Goal: Task Accomplishment & Management: Manage account settings

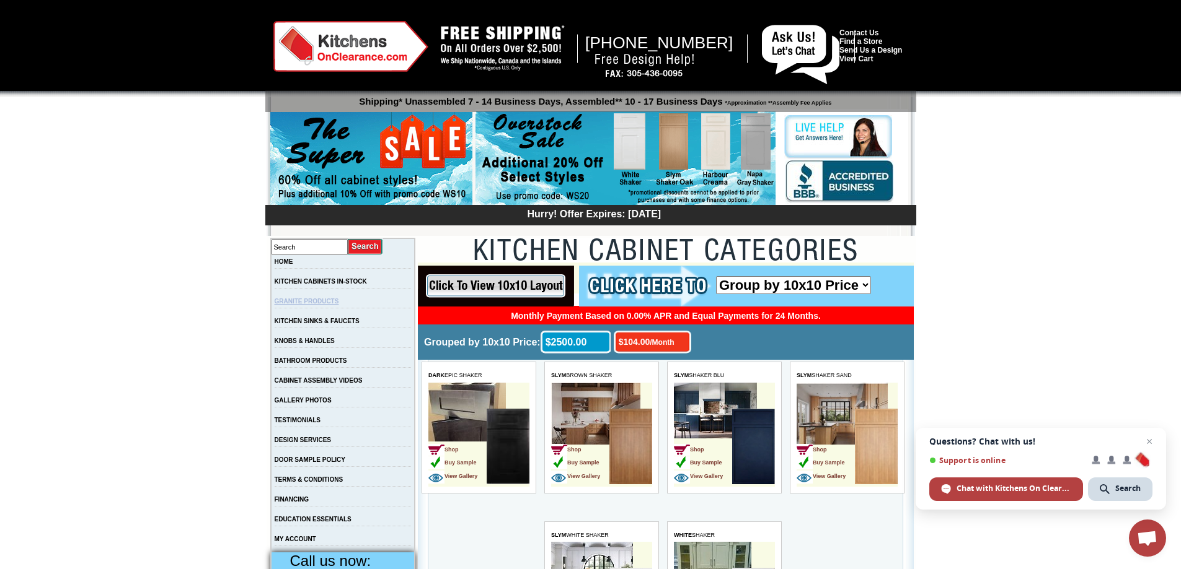
click at [317, 304] on link "GRANITE PRODUCTS" at bounding box center [307, 301] width 64 height 7
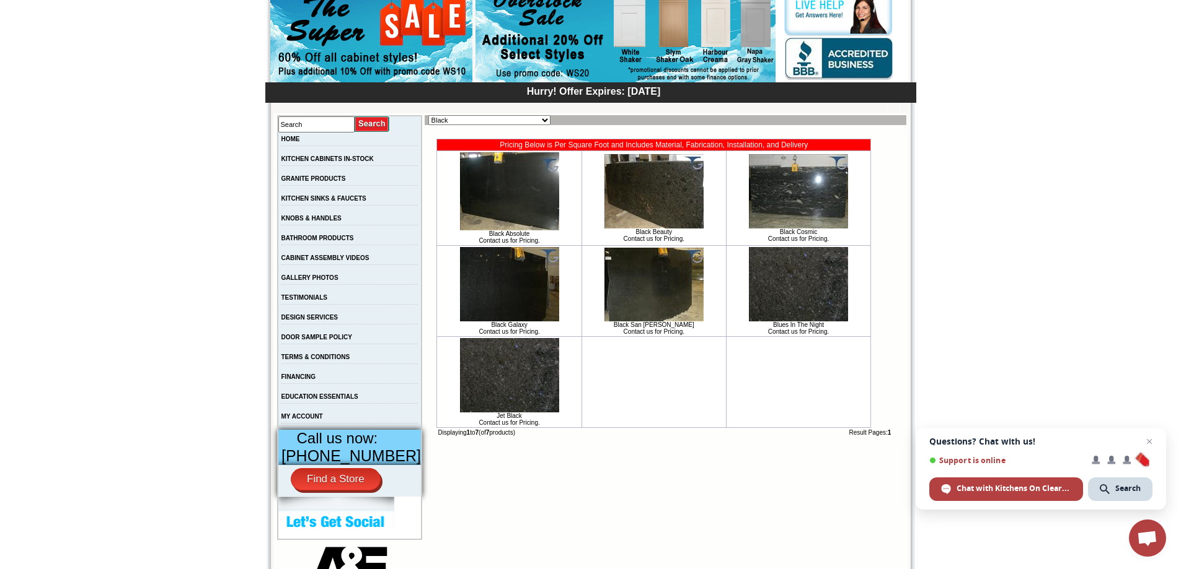
scroll to position [126, 0]
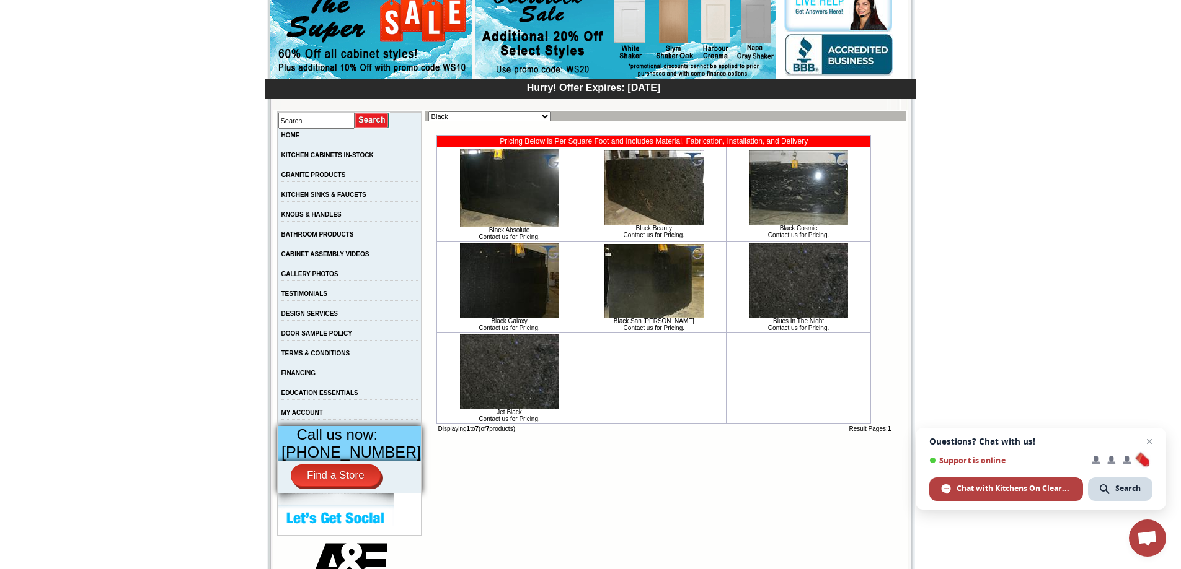
click at [810, 268] on img at bounding box center [798, 281] width 99 height 74
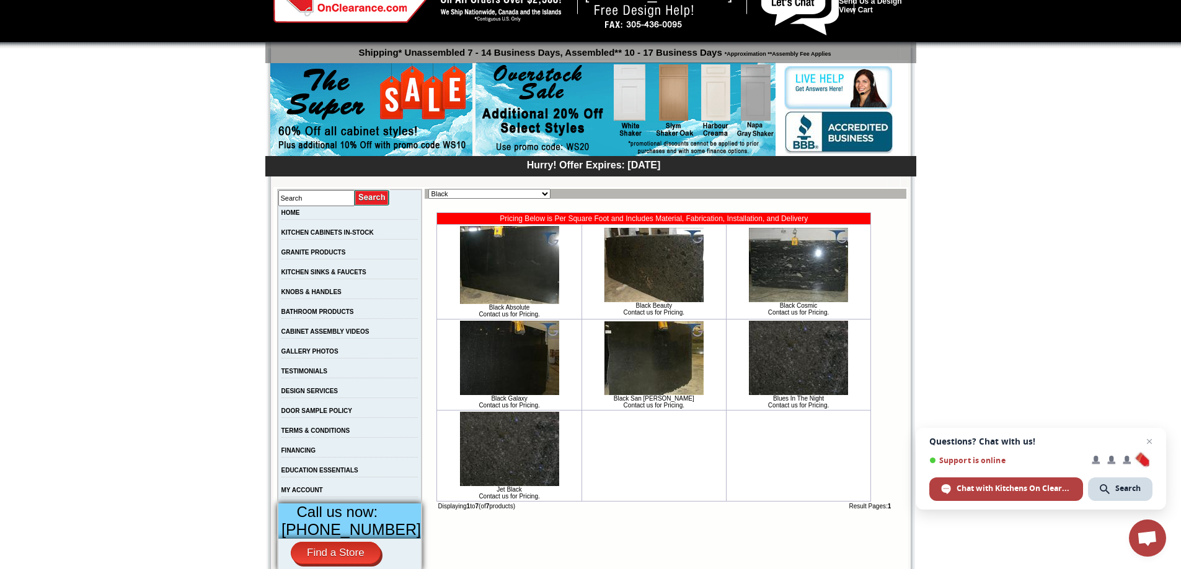
scroll to position [54, 0]
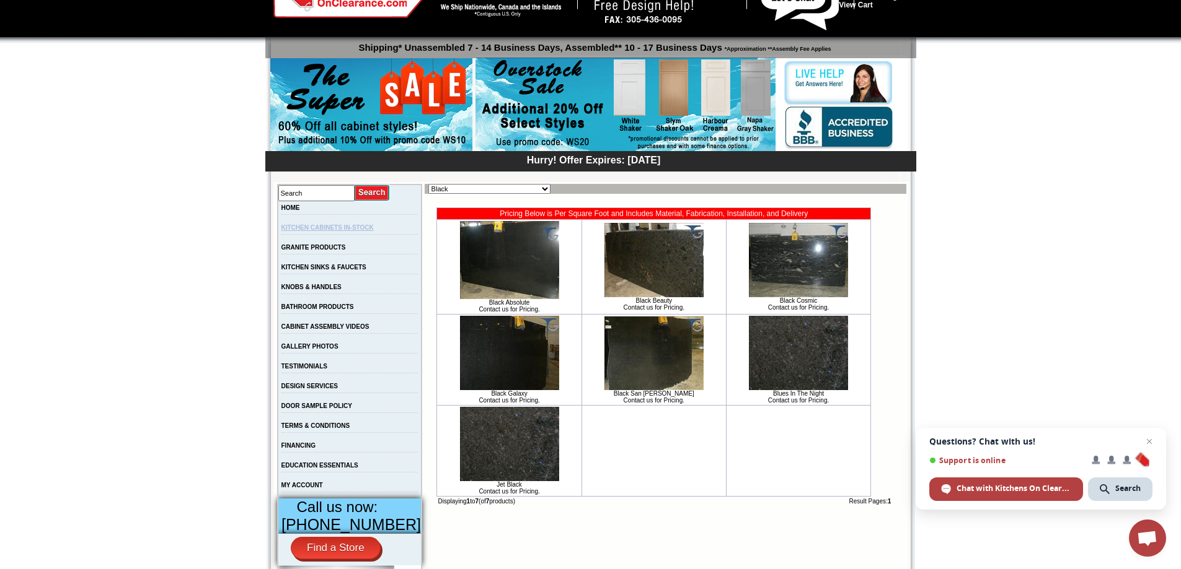
click at [309, 229] on link "KITCHEN CABINETS IN-STOCK" at bounding box center [327, 227] width 92 height 7
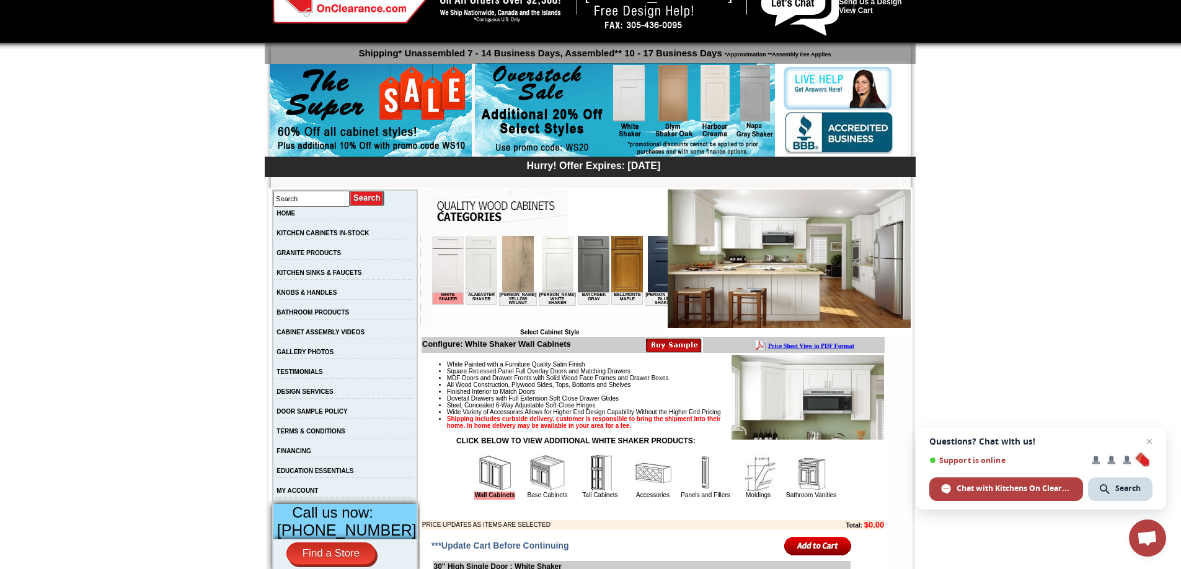
scroll to position [69, 0]
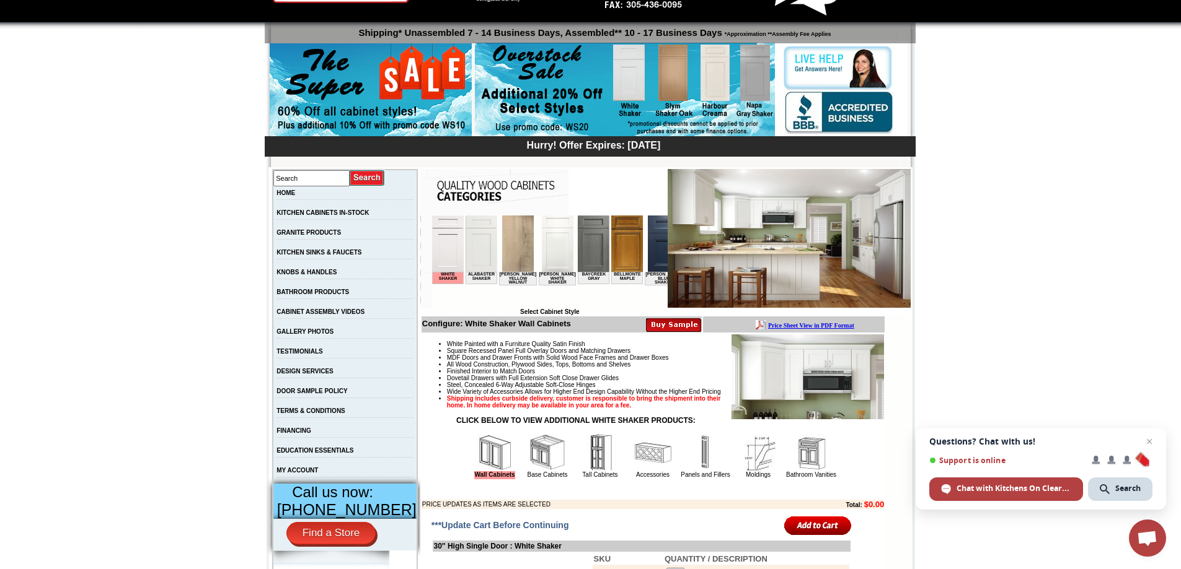
click at [580, 253] on img at bounding box center [593, 244] width 32 height 56
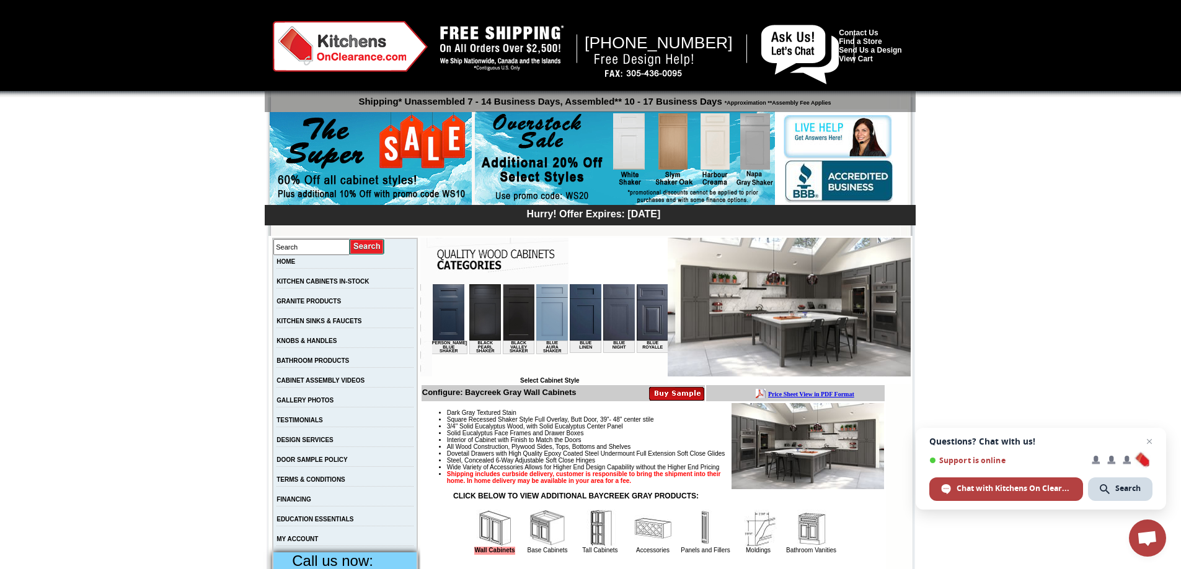
scroll to position [0, 240]
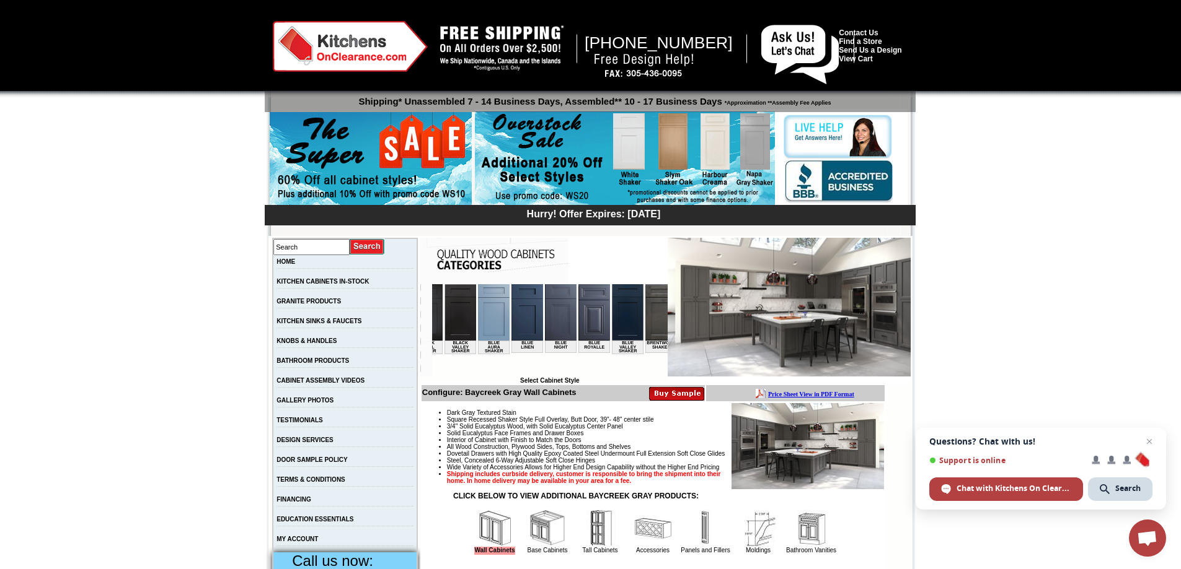
click at [477, 314] on img at bounding box center [493, 312] width 32 height 56
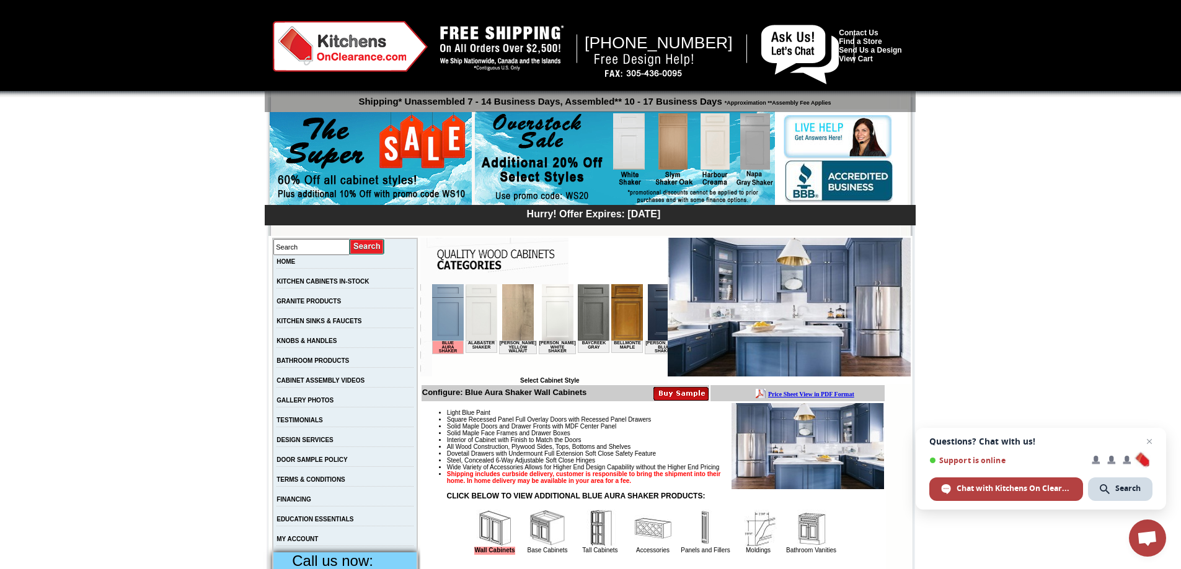
click at [584, 319] on img at bounding box center [593, 312] width 32 height 56
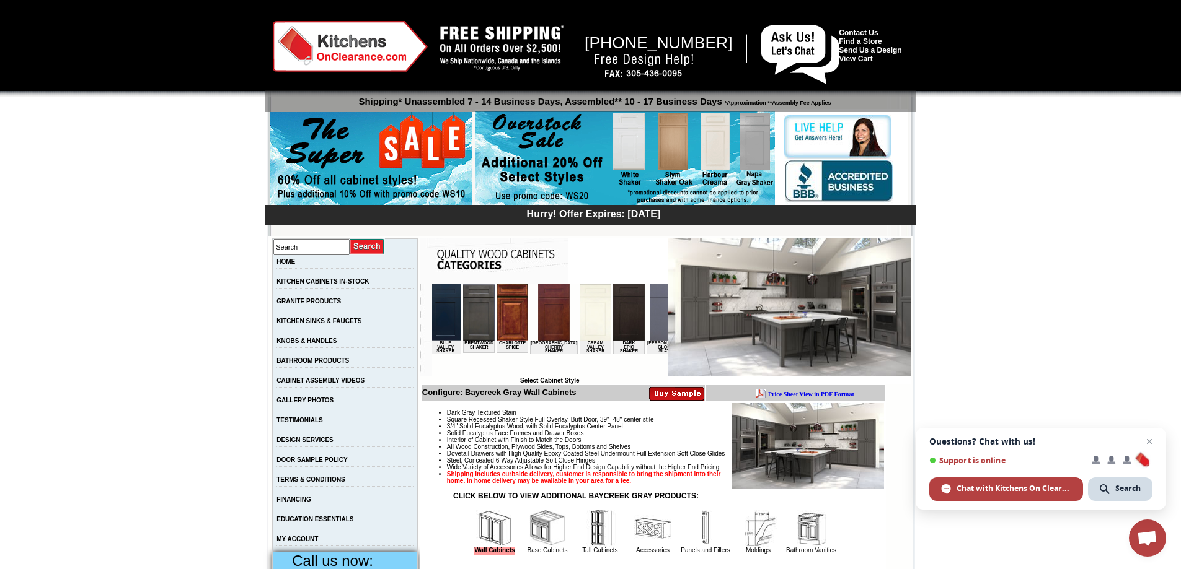
scroll to position [0, 429]
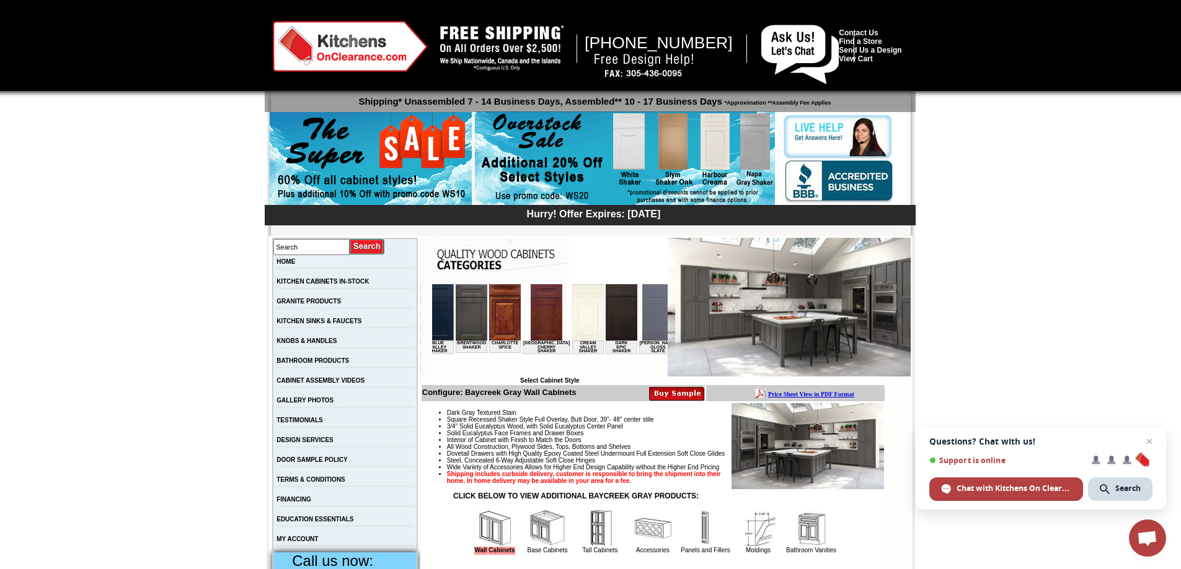
click at [571, 315] on img at bounding box center [587, 312] width 32 height 56
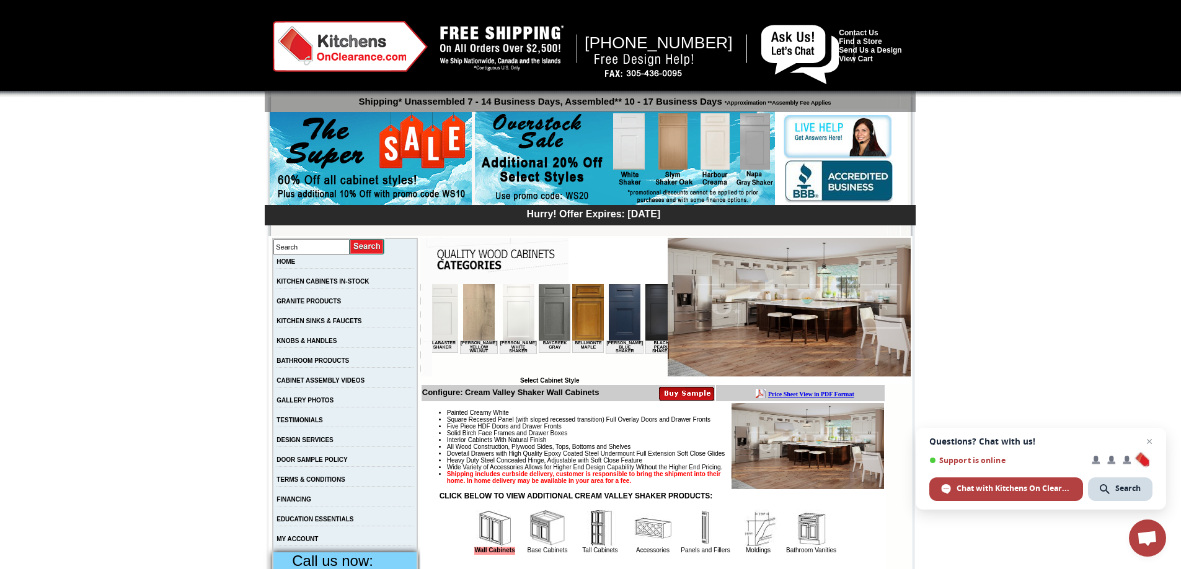
scroll to position [0, 50]
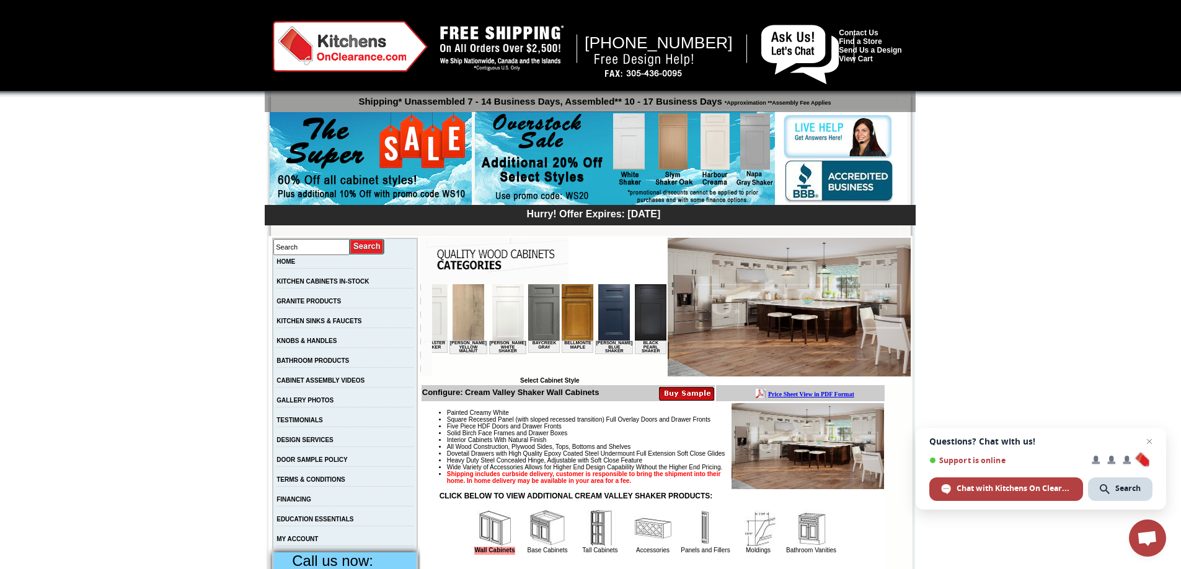
click at [565, 314] on img at bounding box center [577, 312] width 32 height 56
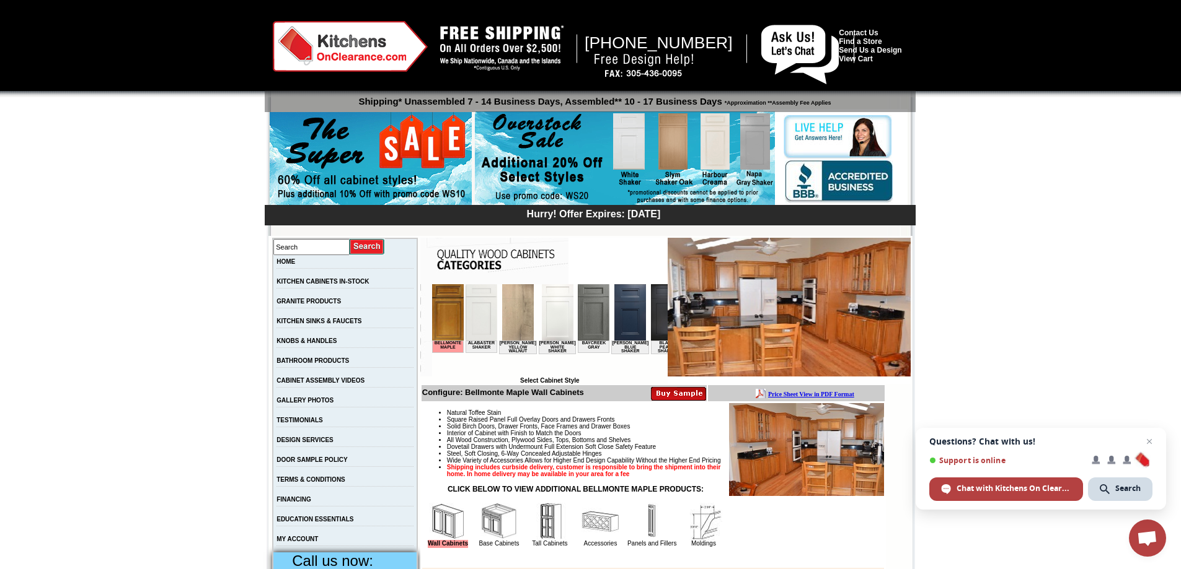
click at [763, 313] on img at bounding box center [788, 307] width 243 height 139
click at [780, 455] on img at bounding box center [806, 449] width 155 height 93
click at [752, 279] on img at bounding box center [788, 307] width 243 height 139
click at [788, 467] on img at bounding box center [806, 449] width 155 height 93
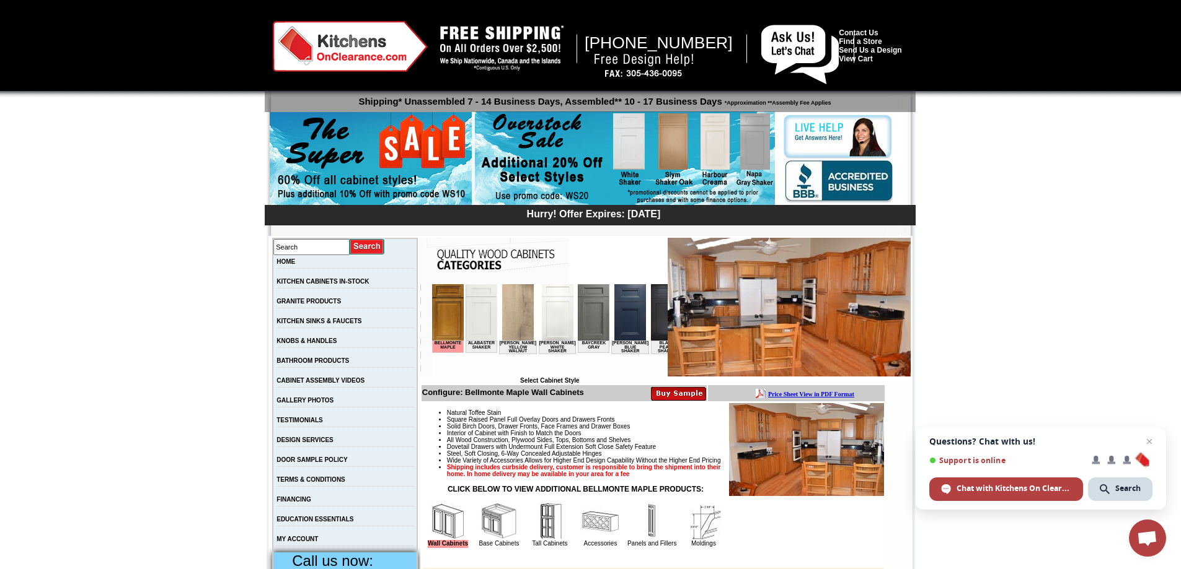
click at [512, 316] on img at bounding box center [517, 312] width 32 height 56
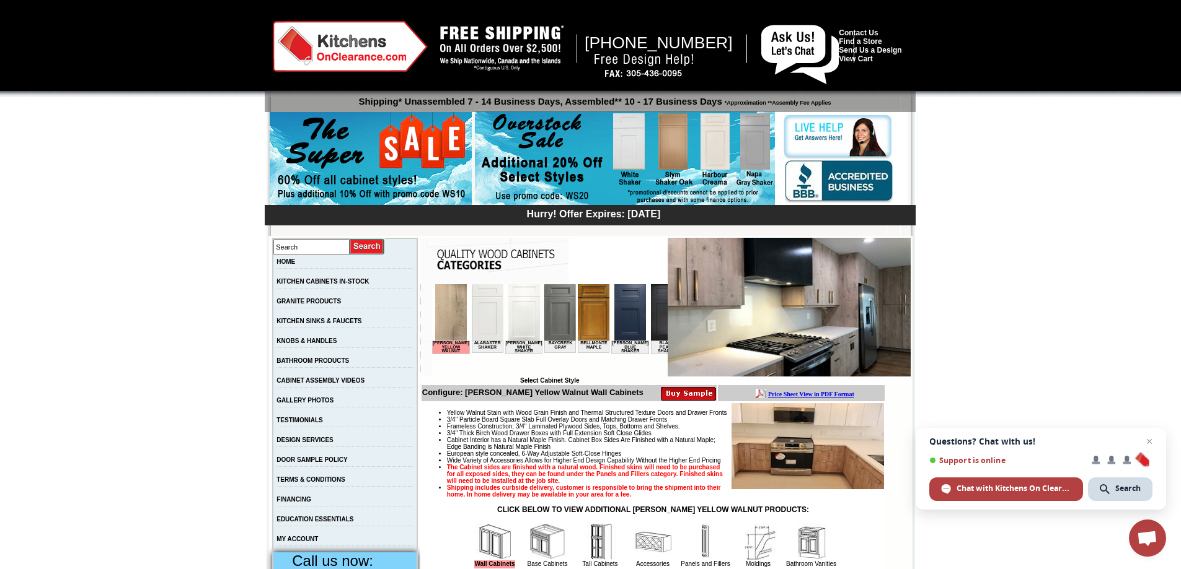
click at [813, 336] on img at bounding box center [788, 307] width 243 height 139
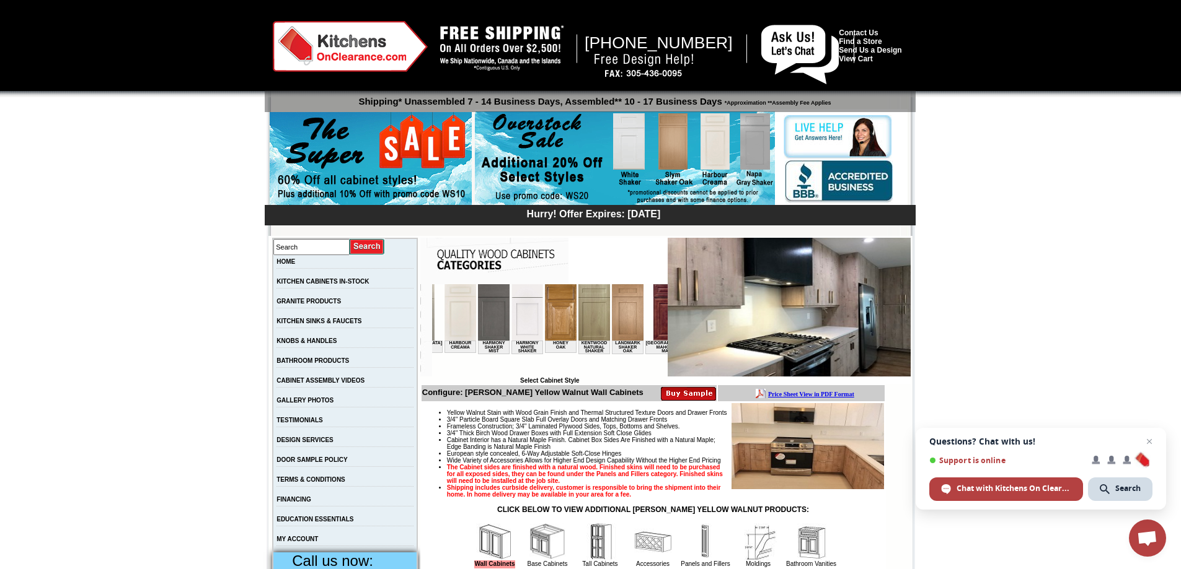
scroll to position [0, 917]
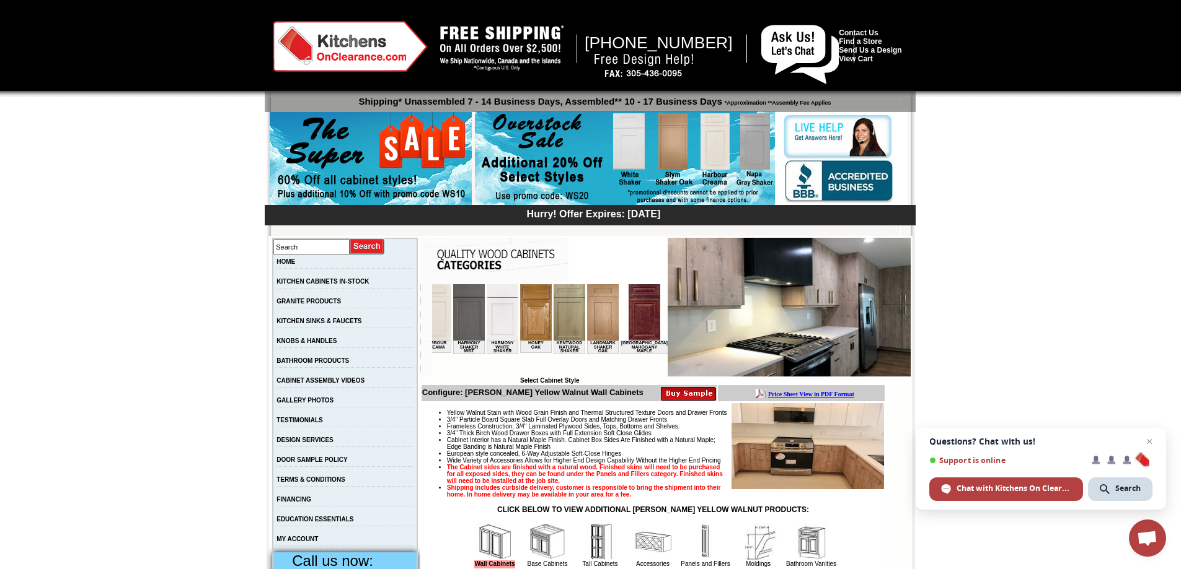
click at [586, 320] on img at bounding box center [602, 312] width 32 height 56
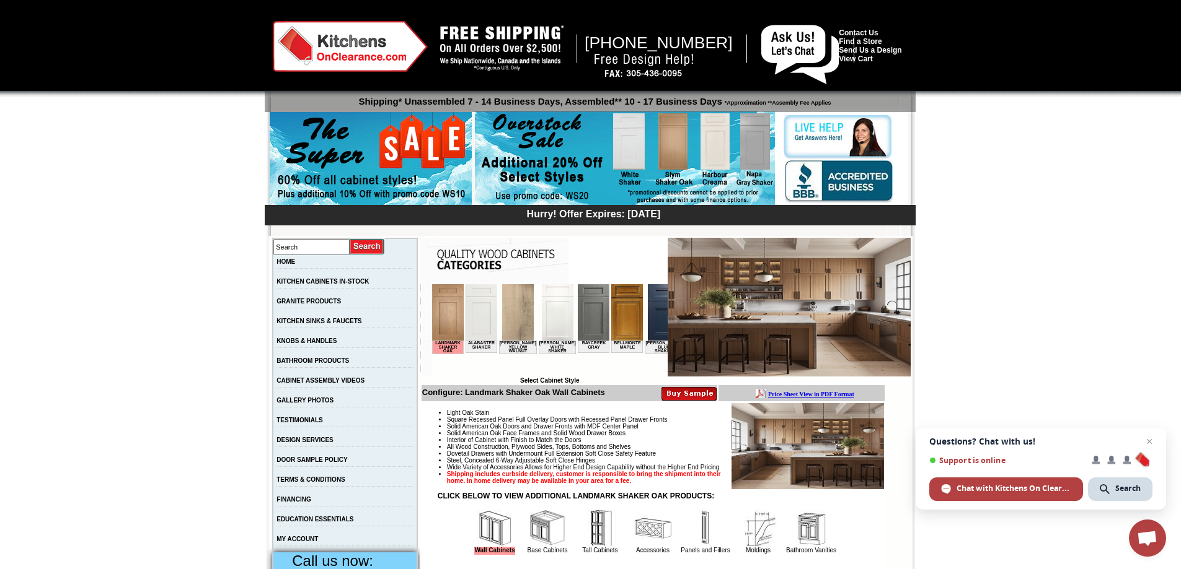
click at [515, 309] on img at bounding box center [517, 312] width 32 height 56
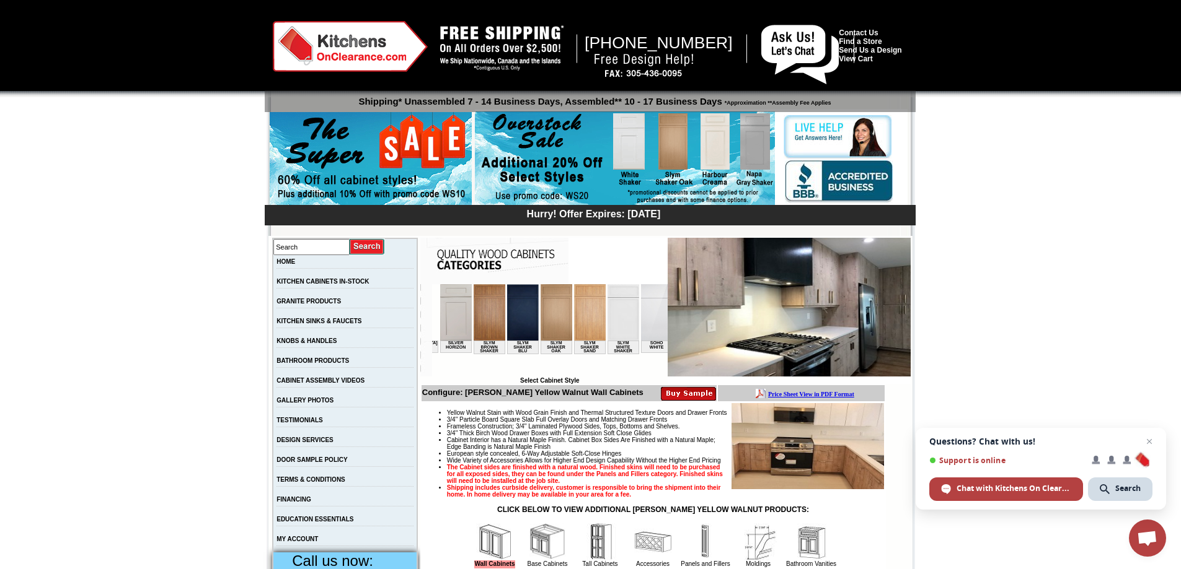
scroll to position [0, 2247]
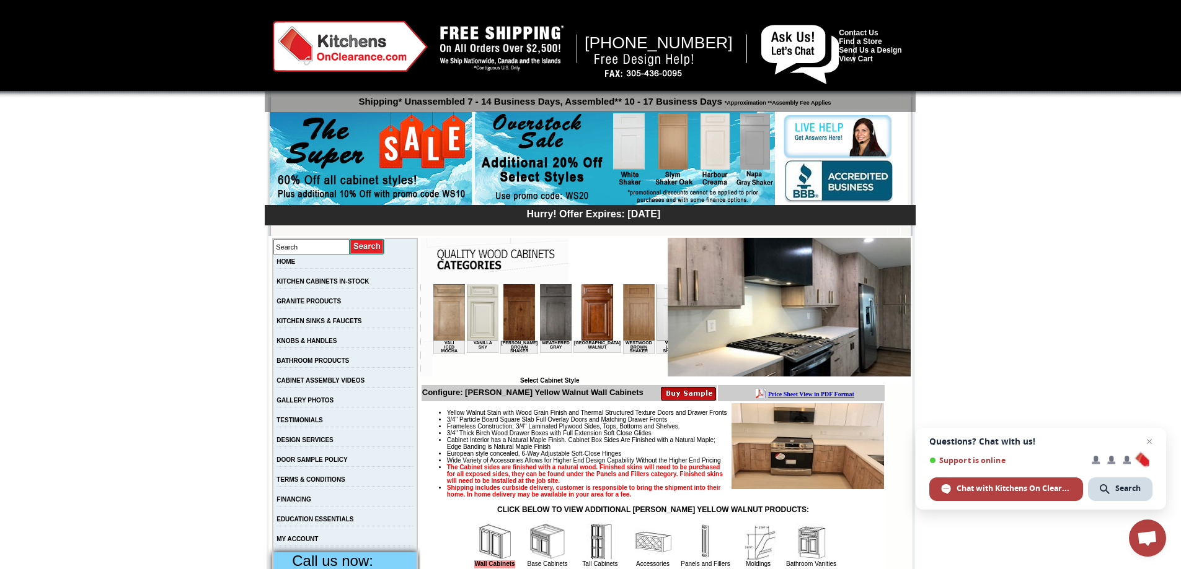
click at [294, 244] on input "text" at bounding box center [311, 247] width 76 height 16
type input "cta"
click at [350, 239] on input "image" at bounding box center [367, 247] width 35 height 17
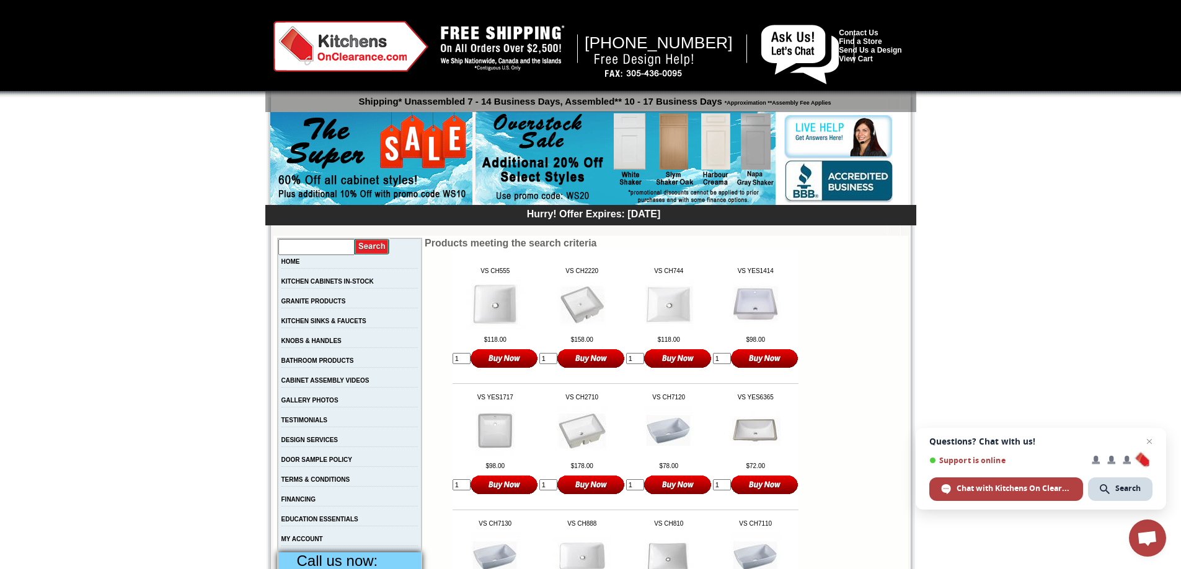
drag, startPoint x: 318, startPoint y: 249, endPoint x: 237, endPoint y: 244, distance: 81.3
type input "c"
click at [631, 144] on img at bounding box center [625, 159] width 300 height 95
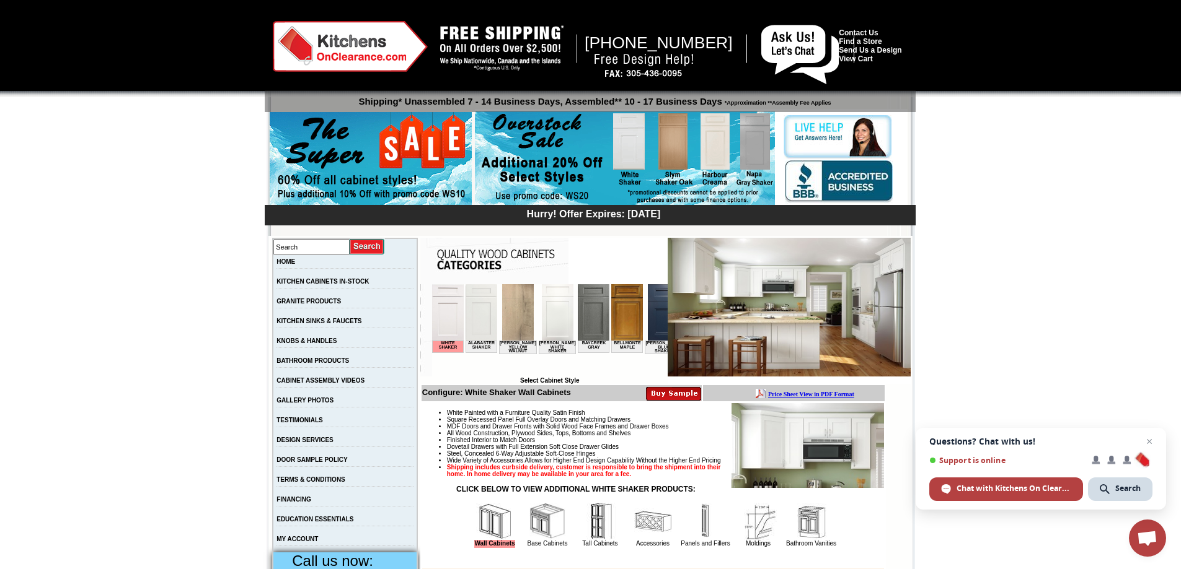
click at [511, 299] on img at bounding box center [517, 312] width 32 height 56
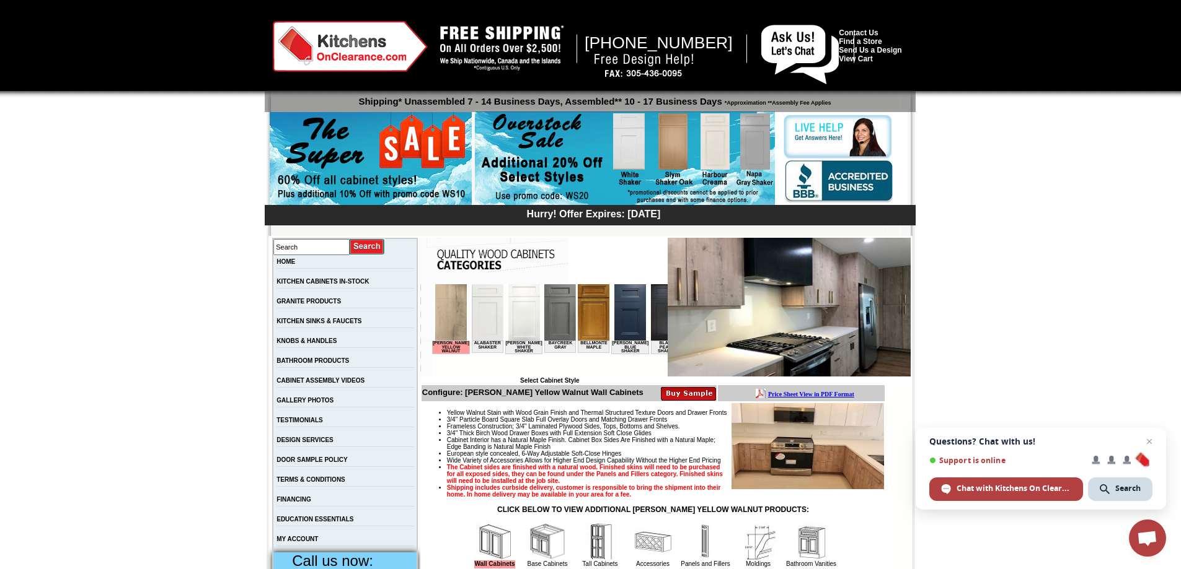
click at [446, 320] on img at bounding box center [450, 312] width 32 height 56
click at [787, 332] on img at bounding box center [788, 307] width 243 height 139
click at [769, 292] on img at bounding box center [788, 307] width 243 height 139
drag, startPoint x: 845, startPoint y: 599, endPoint x: 446, endPoint y: 303, distance: 496.5
click at [446, 303] on img at bounding box center [450, 312] width 32 height 56
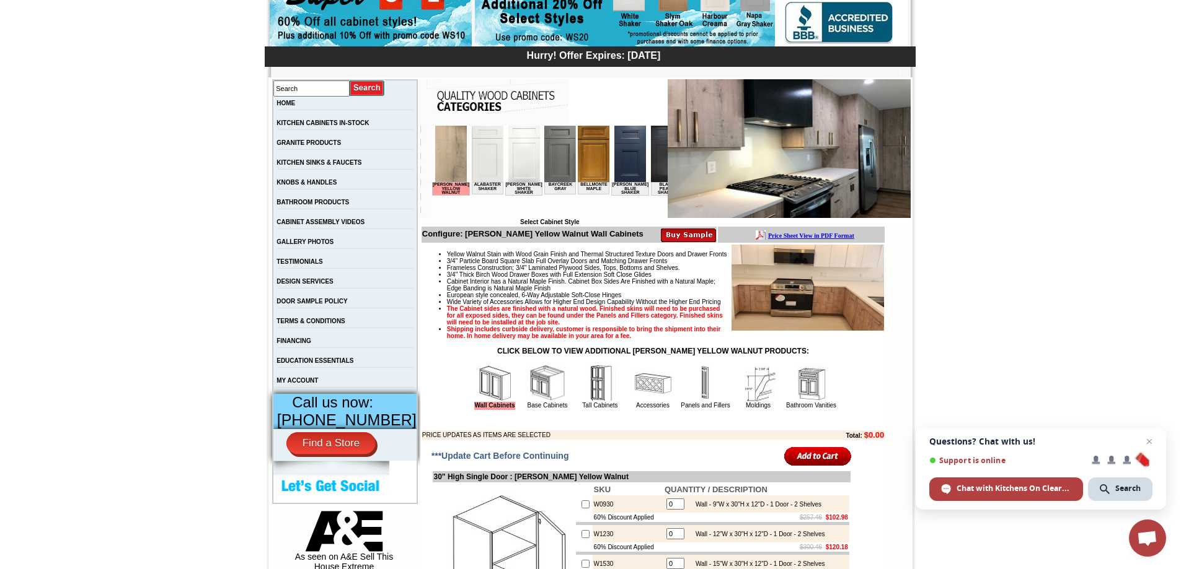
scroll to position [168, 0]
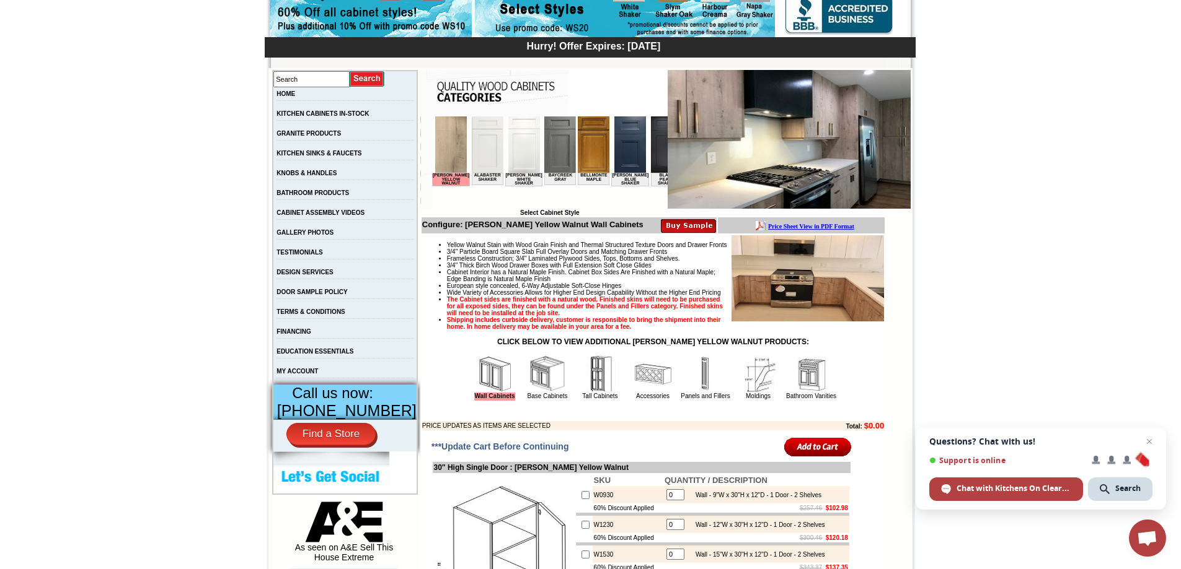
click at [672, 226] on img at bounding box center [688, 225] width 55 height 15
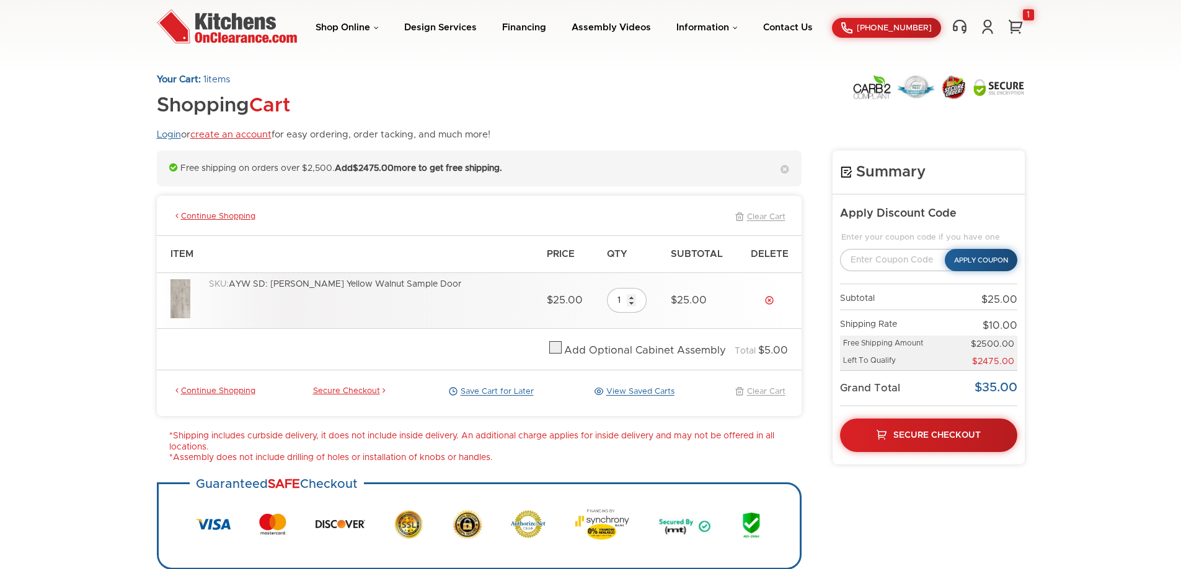
click at [165, 134] on link "Login" at bounding box center [169, 134] width 24 height 9
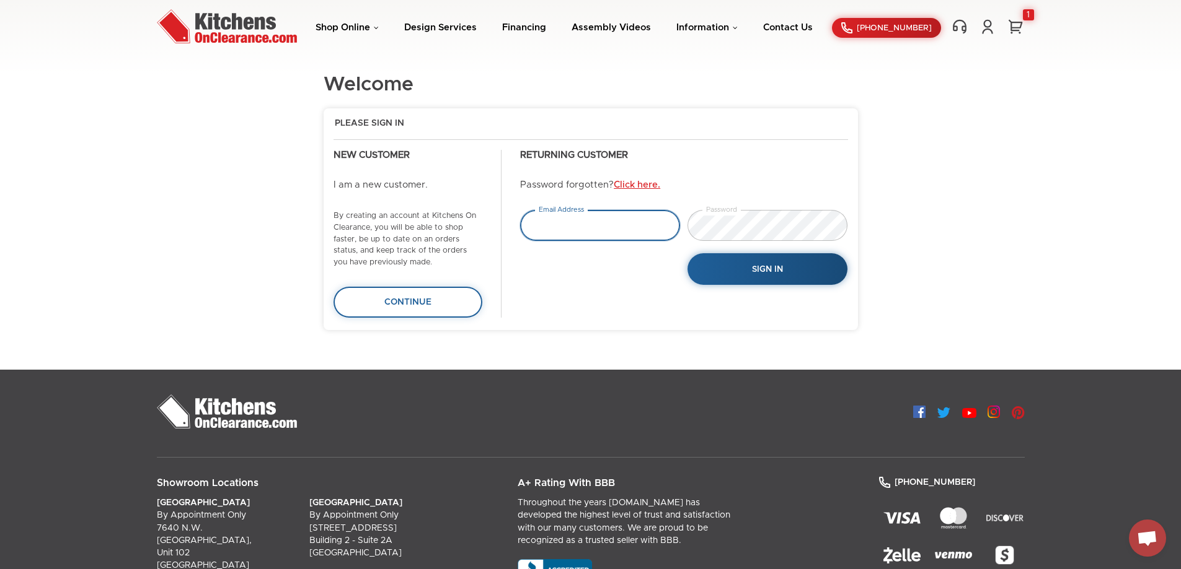
click at [584, 228] on input "email" at bounding box center [600, 225] width 160 height 31
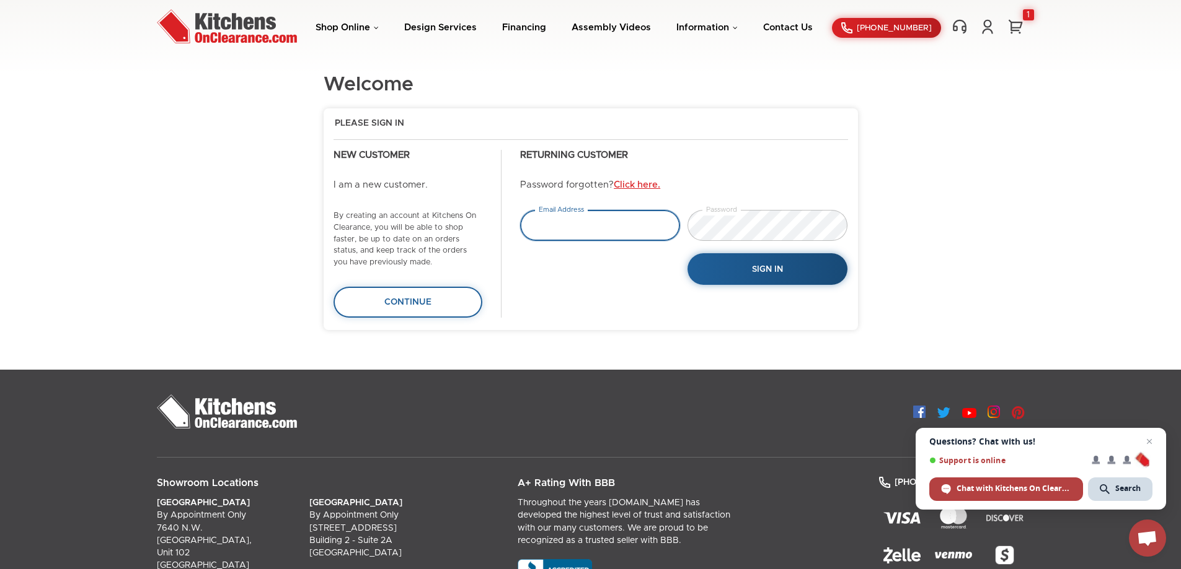
type input "[PERSON_NAME][EMAIL_ADDRESS][DOMAIN_NAME]"
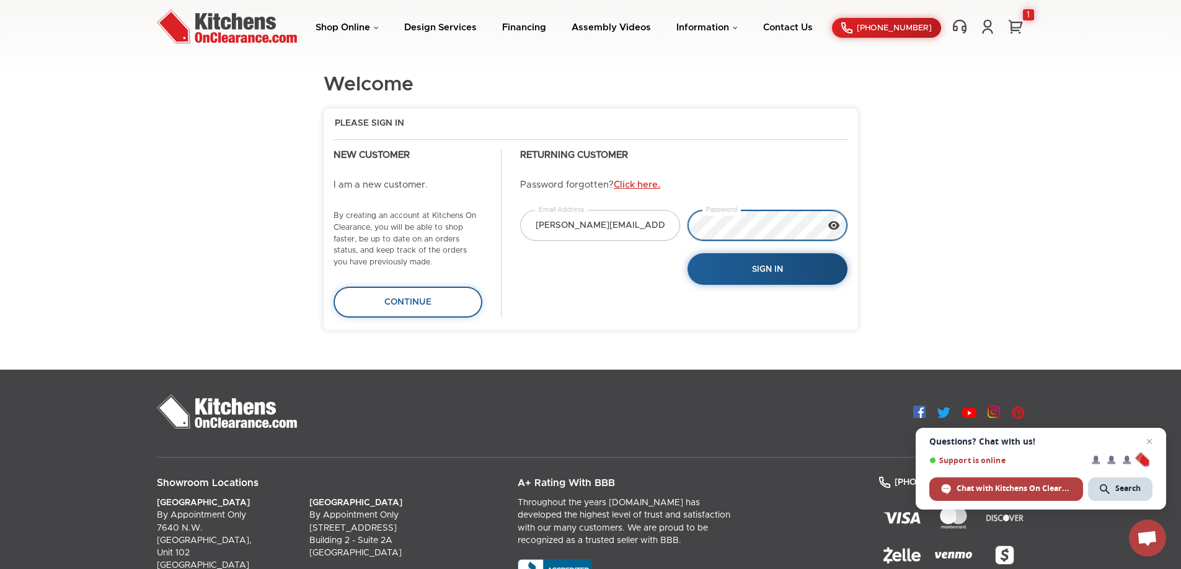
click at [628, 232] on div "lisa@mtcpasllc.com Email Address Password Sign In" at bounding box center [683, 247] width 335 height 75
click at [641, 188] on link "Click here." at bounding box center [636, 184] width 46 height 9
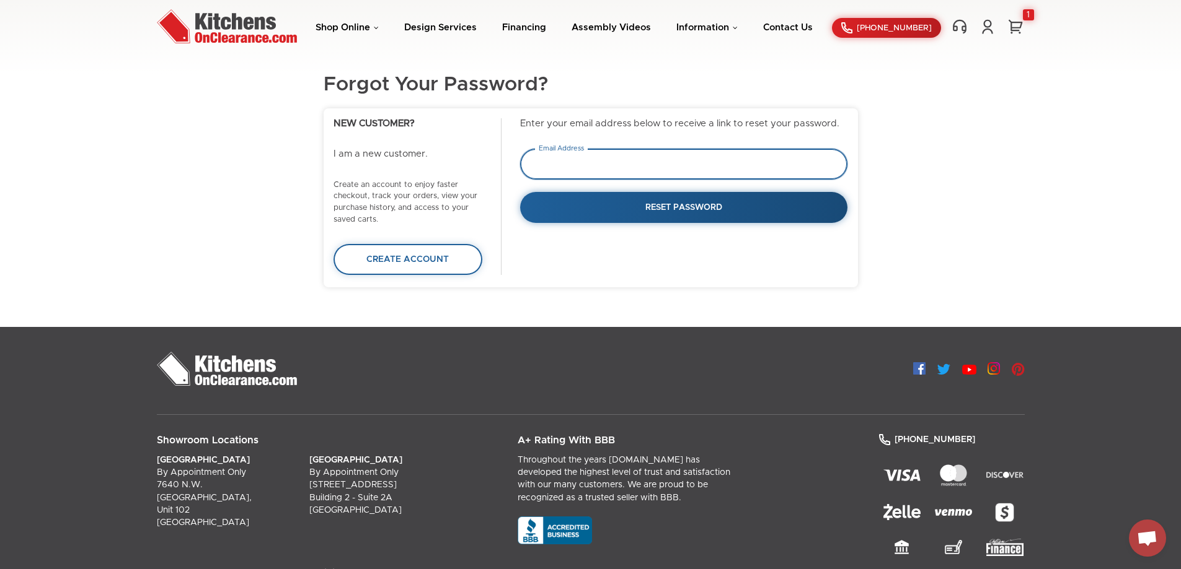
click at [627, 170] on input "email" at bounding box center [683, 164] width 327 height 31
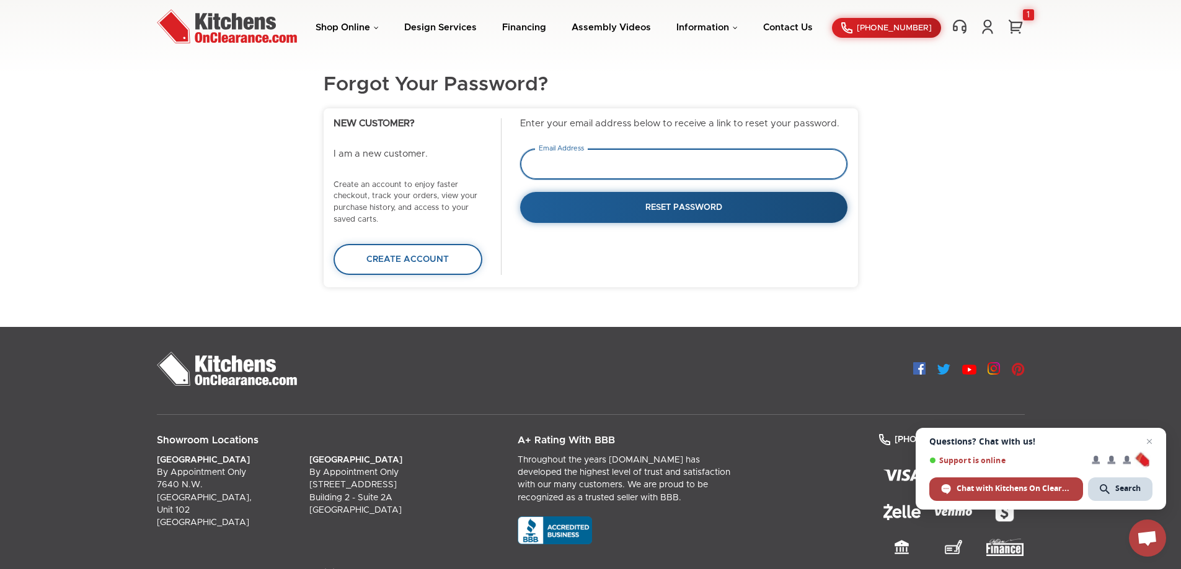
type input "[PERSON_NAME][EMAIL_ADDRESS][DOMAIN_NAME]"
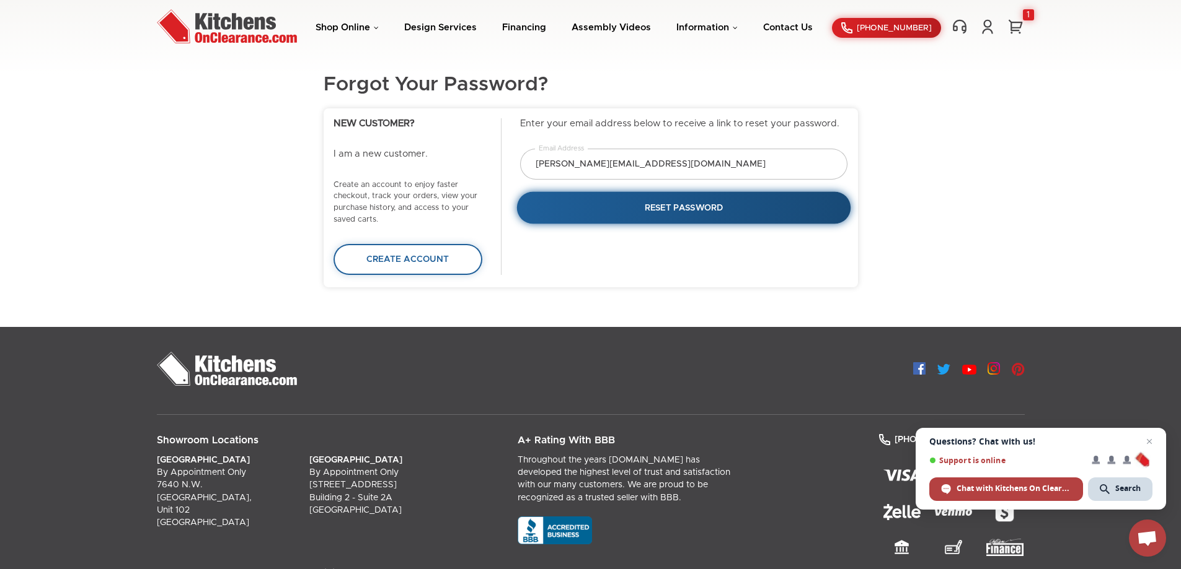
click at [672, 201] on button "RESET PASSWORD" at bounding box center [684, 207] width 334 height 32
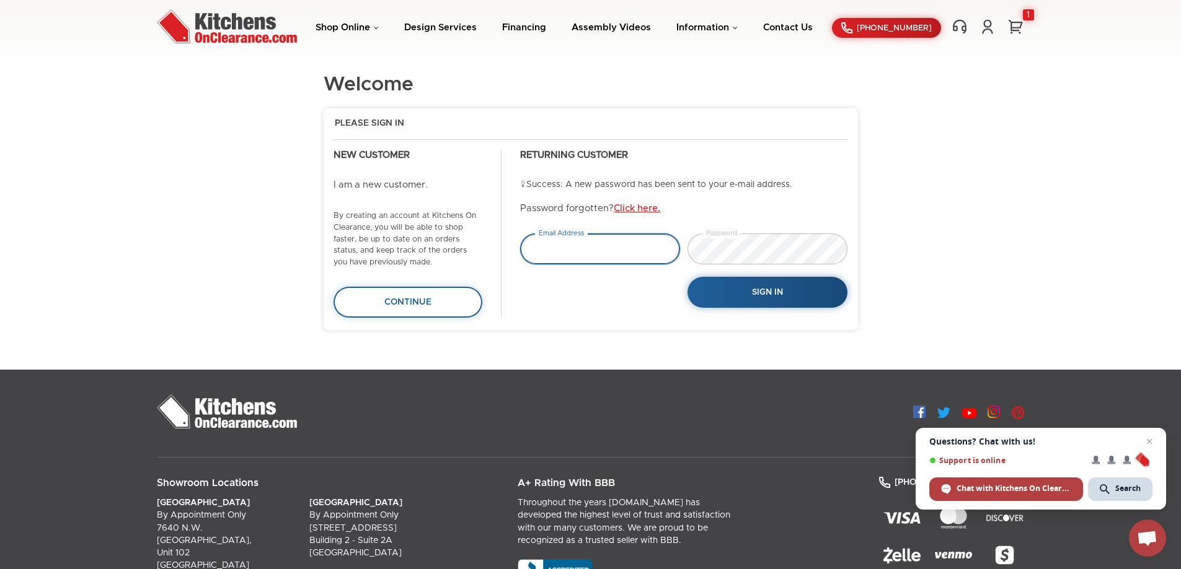
click at [548, 243] on input "email" at bounding box center [600, 249] width 160 height 31
type input "[PERSON_NAME][EMAIL_ADDRESS][DOMAIN_NAME]"
